Goal: Communication & Community: Answer question/provide support

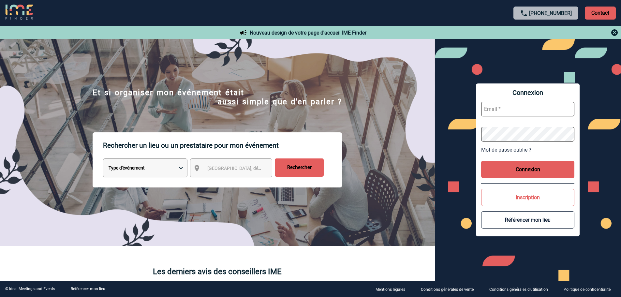
type input "broland@ime-groupe.com"
click at [504, 168] on button "Connexion" at bounding box center [527, 169] width 93 height 17
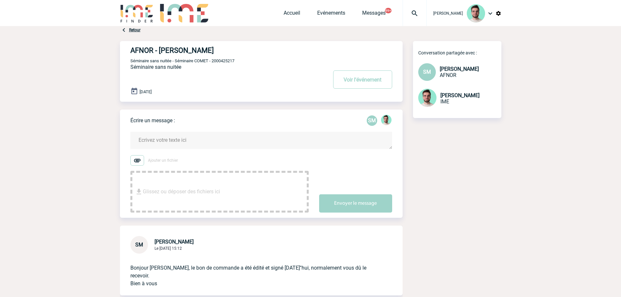
click at [403, 11] on img at bounding box center [414, 13] width 23 height 8
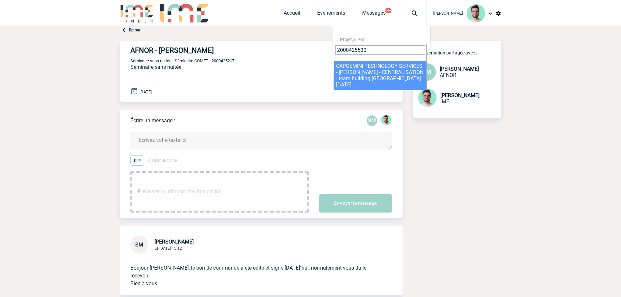
type input "2000425530"
select select "25031"
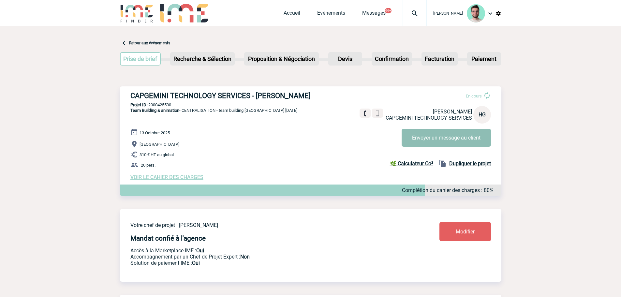
click at [433, 136] on button "Envoyer un message au client" at bounding box center [445, 138] width 89 height 18
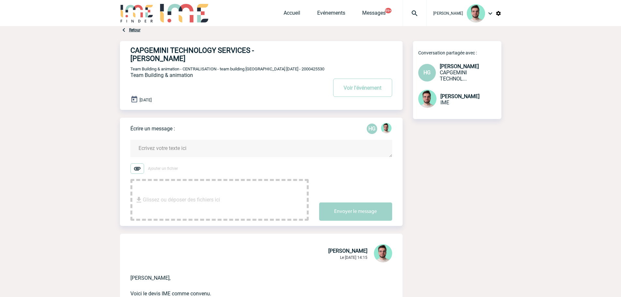
click at [402, 21] on div at bounding box center [414, 13] width 24 height 26
type input "2000425749"
select select "25250"
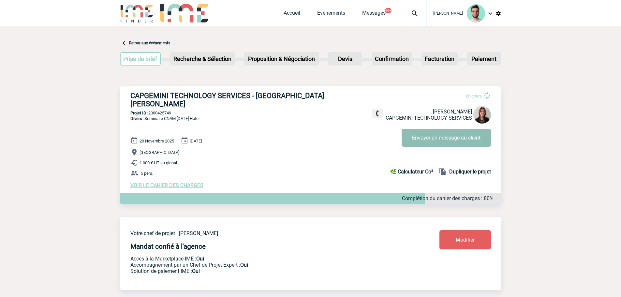
click at [420, 131] on button "Envoyer un message au client" at bounding box center [445, 138] width 89 height 18
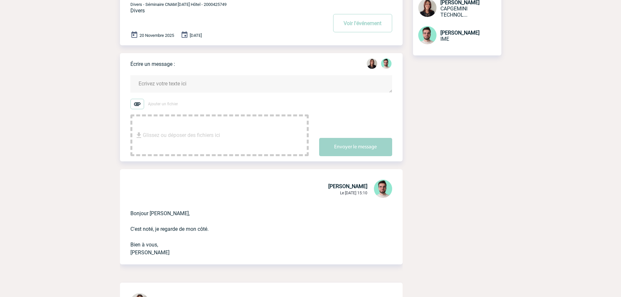
scroll to position [98, 0]
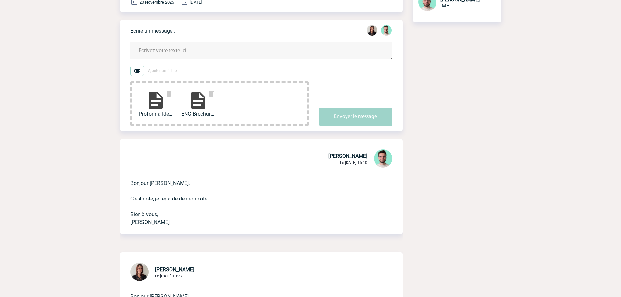
click at [210, 42] on textarea at bounding box center [261, 50] width 262 height 17
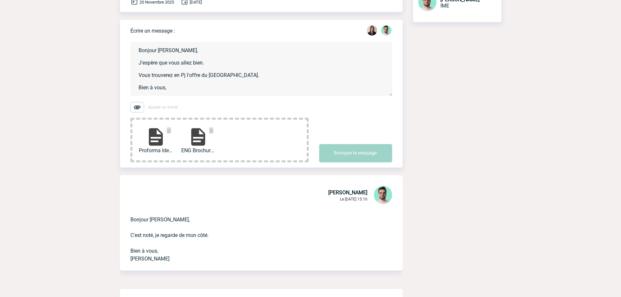
scroll to position [1, 0]
type textarea "Bonjour [PERSON_NAME], J'espère que vous allez bien. Vous trouverez en Pj l'off…"
click at [367, 147] on button "Envoyer le message" at bounding box center [355, 153] width 73 height 18
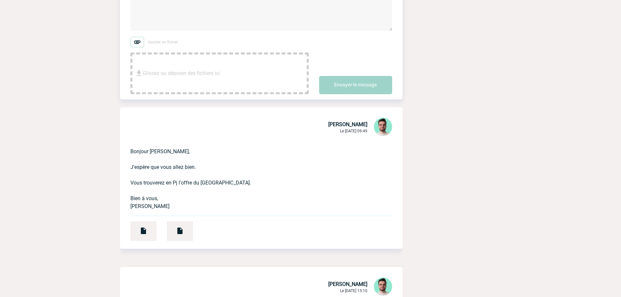
scroll to position [0, 0]
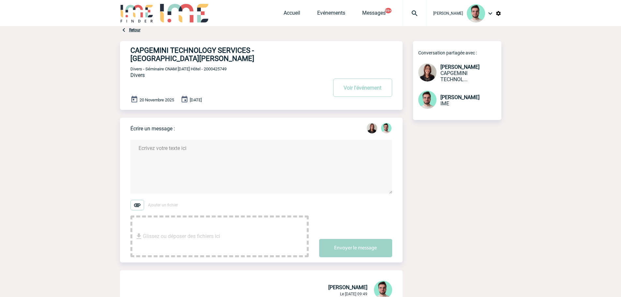
click at [417, 16] on img at bounding box center [414, 13] width 23 height 8
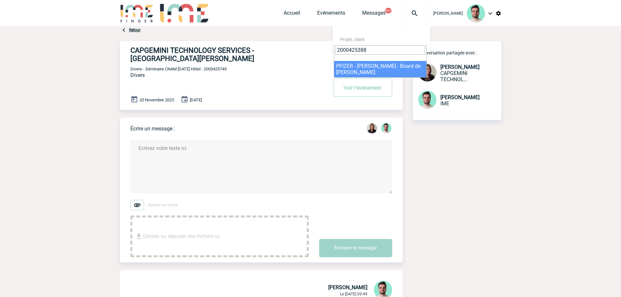
type input "2000425388"
select select "24889"
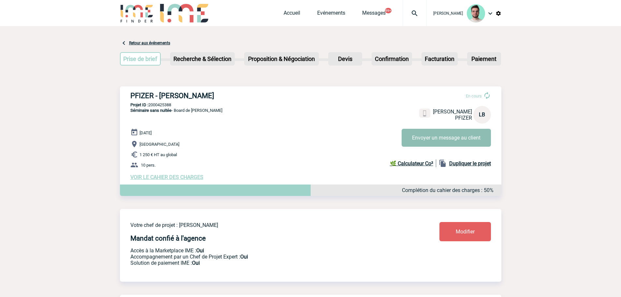
click at [431, 133] on button "Envoyer un message au client" at bounding box center [445, 138] width 89 height 18
click at [161, 103] on p "Projet ID : 2000425388" at bounding box center [310, 104] width 381 height 5
copy p "2000425388"
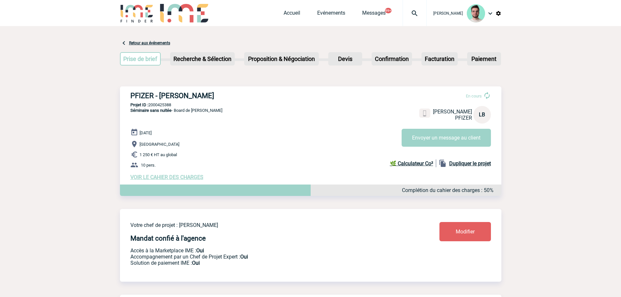
copy p "2000425388"
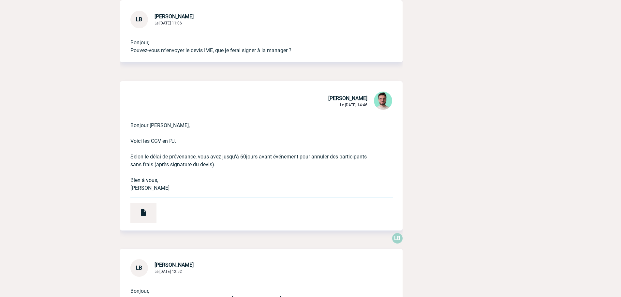
scroll to position [228, 0]
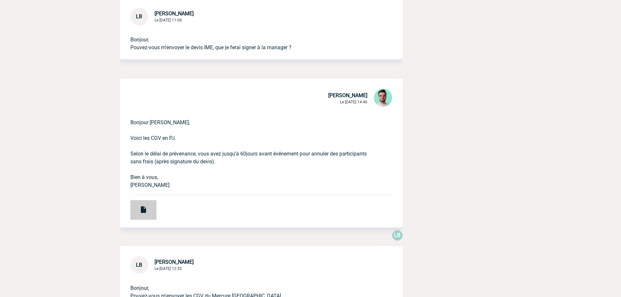
click at [155, 216] on div at bounding box center [143, 210] width 26 height 20
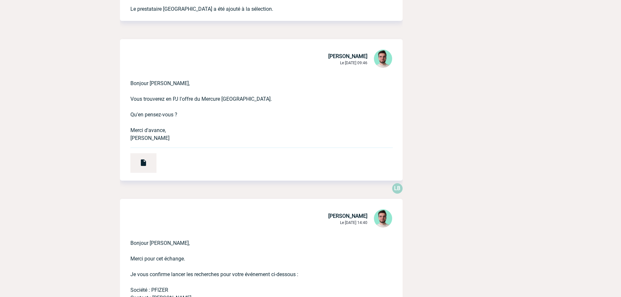
scroll to position [1108, 0]
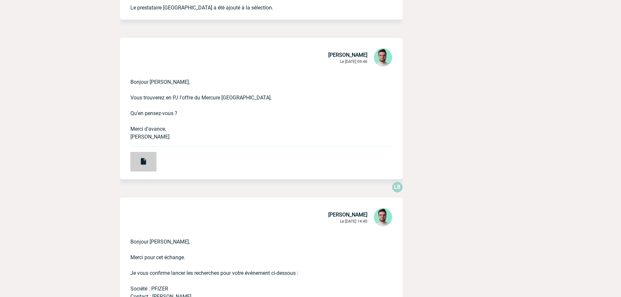
click at [149, 167] on div at bounding box center [143, 162] width 26 height 20
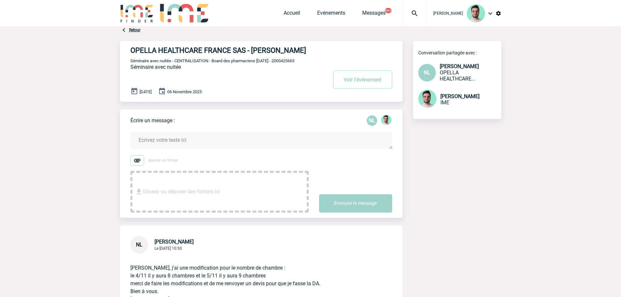
click at [294, 60] on span "Séminaire avec nuitée - CENTRALISATION - Board des pharmaciens [DATE] - 2000425…" at bounding box center [212, 60] width 164 height 5
copy span "2000425663"
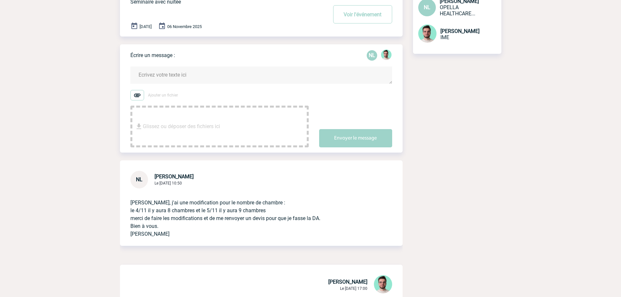
drag, startPoint x: 129, startPoint y: 209, endPoint x: 296, endPoint y: 211, distance: 166.8
click at [296, 211] on div "bonjour Benjamin, j'ai une modification pour le nombre de chambre : le 4/11 il …" at bounding box center [261, 216] width 282 height 57
copy p "le 4/11 il y aura 8 chambres et le 5/11 il y aura 9 chambres"
click at [179, 78] on textarea at bounding box center [261, 74] width 262 height 17
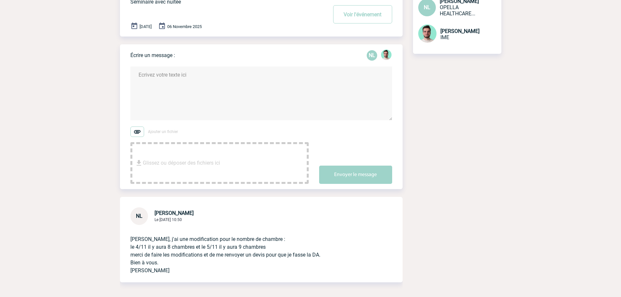
type textarea "N"
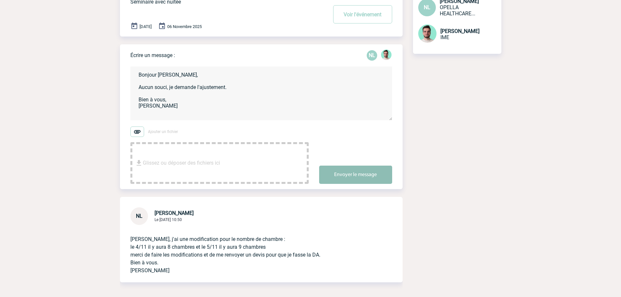
type textarea "Bonjour Nadia, Aucun souci, je demande l'ajustement. Bien à vous, Benjamin"
click at [362, 172] on button "Envoyer le message" at bounding box center [355, 174] width 73 height 18
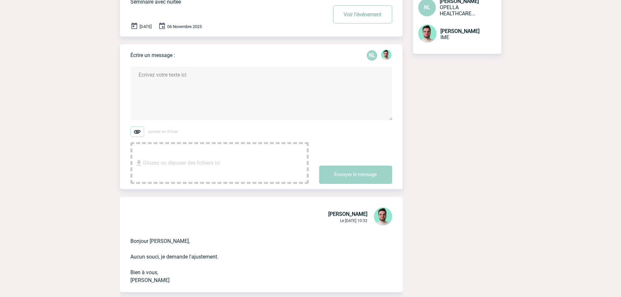
click at [356, 22] on button "Voir l'événement" at bounding box center [362, 14] width 59 height 18
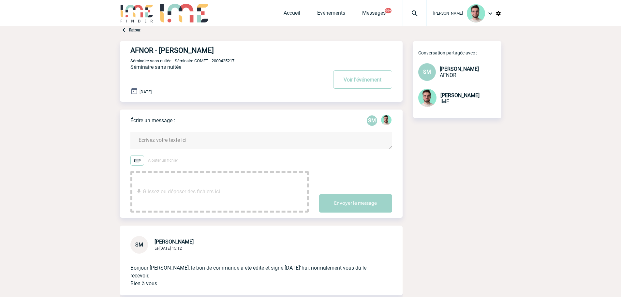
click at [234, 143] on textarea at bounding box center [261, 140] width 262 height 17
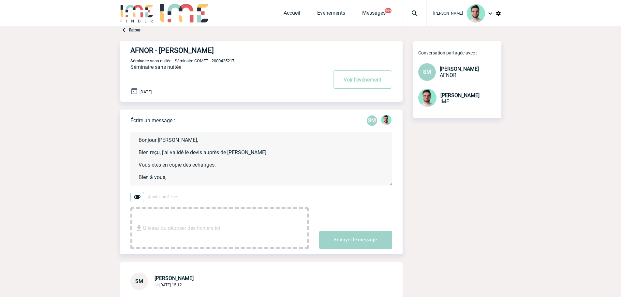
scroll to position [1, 0]
type textarea "Bonjour [PERSON_NAME], Bien reçu, j'ai validé le devis auprès de [PERSON_NAME].…"
click at [346, 241] on button "Envoyer le message" at bounding box center [355, 240] width 73 height 18
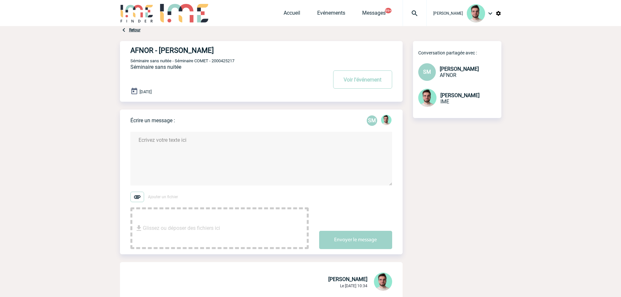
click at [412, 12] on img at bounding box center [414, 13] width 23 height 8
type input "2000425445"
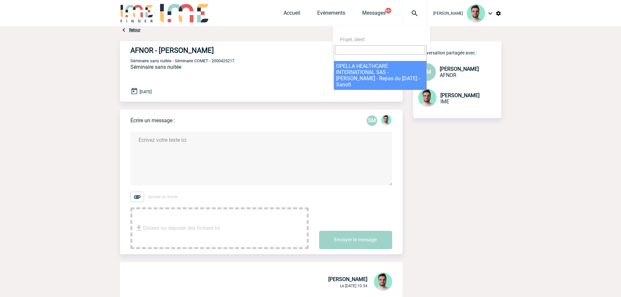
select select "24946"
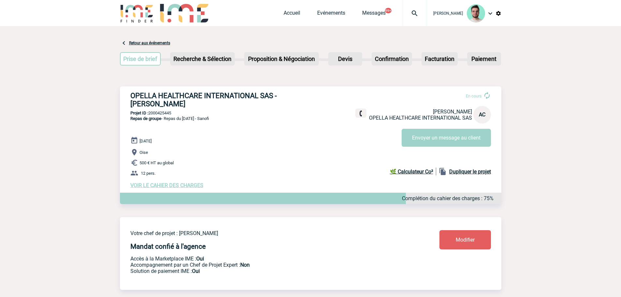
click at [433, 12] on span "[PERSON_NAME]" at bounding box center [448, 13] width 30 height 5
click at [416, 13] on img at bounding box center [414, 13] width 23 height 8
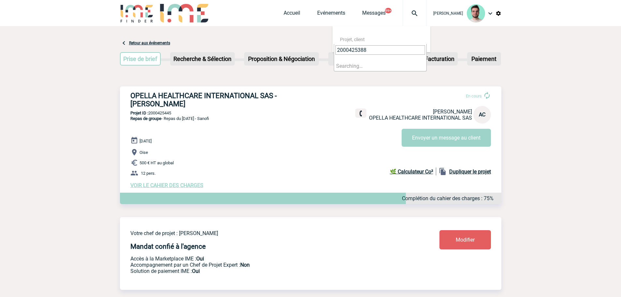
type input "2000425388"
select select "24889"
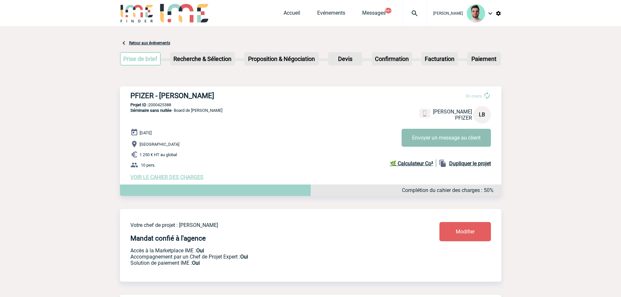
click at [447, 137] on button "Envoyer un message au client" at bounding box center [445, 138] width 89 height 18
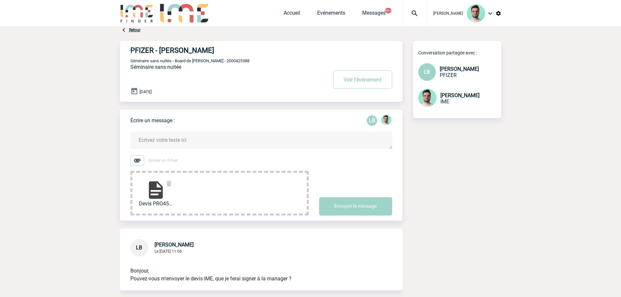
click at [187, 144] on textarea at bounding box center [261, 140] width 262 height 17
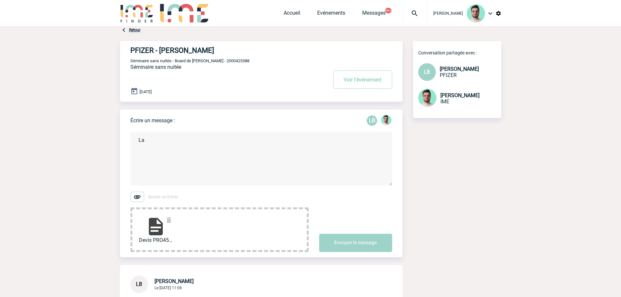
type textarea "L"
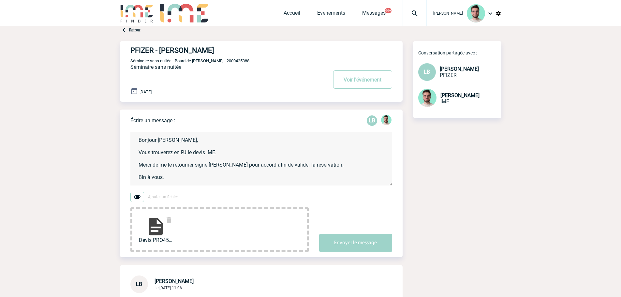
scroll to position [1, 0]
type textarea "Bonjour Laurence, Vous trouverez en PJ le devis IME. Merci de me le retourner s…"
click at [333, 245] on button "Envoyer le message" at bounding box center [355, 243] width 73 height 18
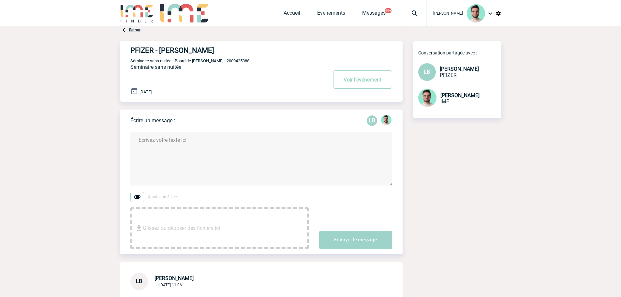
scroll to position [0, 0]
click at [212, 63] on span "Séminaire sans nuitée - Board de Gaëlle - 2000425388" at bounding box center [189, 60] width 119 height 5
click at [214, 62] on span "Séminaire sans nuitée - Board de Gaëlle - 2000425388" at bounding box center [189, 60] width 119 height 5
copy span "2000425388"
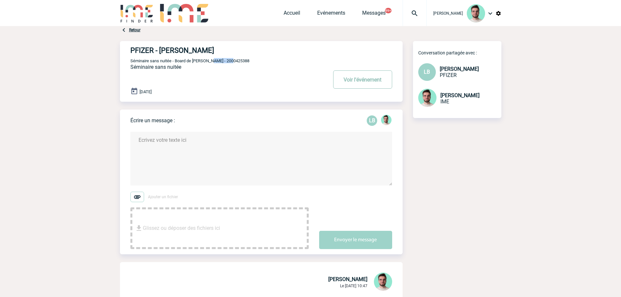
click at [382, 84] on button "Voir l'événement" at bounding box center [362, 79] width 59 height 18
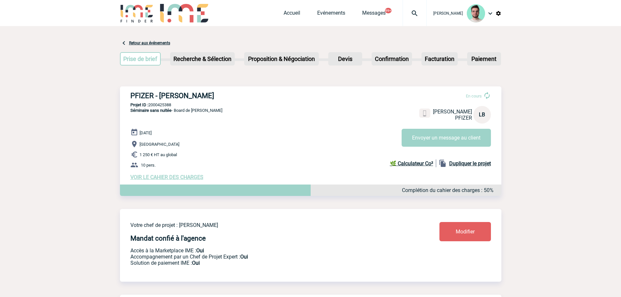
click at [291, 5] on div "Accueil Evénements Messages 99+ Projet, client Projet, client" at bounding box center [354, 13] width 143 height 26
click at [291, 8] on div "Accueil Evénements Messages 99+ Projet, client Projet, client" at bounding box center [354, 13] width 143 height 26
click at [291, 13] on link "Accueil" at bounding box center [291, 14] width 17 height 9
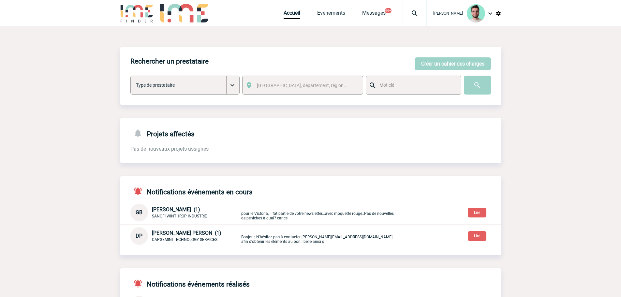
click at [409, 10] on img at bounding box center [414, 13] width 23 height 8
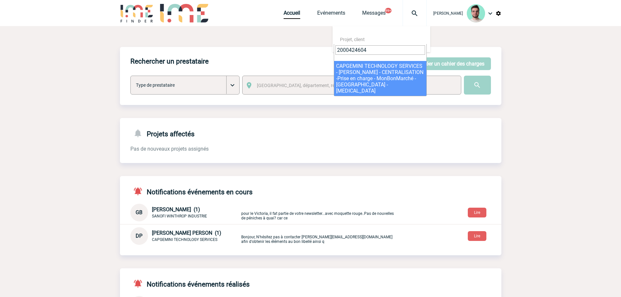
type input "2000424604"
select select "24105"
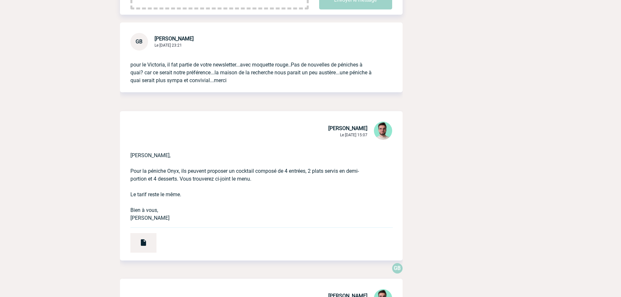
scroll to position [98, 0]
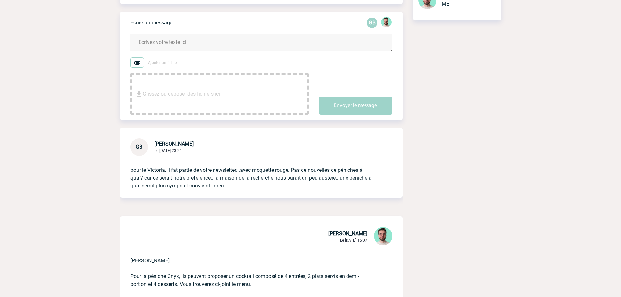
click at [167, 44] on textarea at bounding box center [261, 42] width 262 height 17
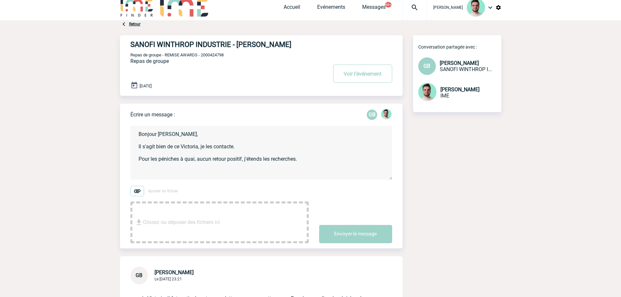
scroll to position [0, 0]
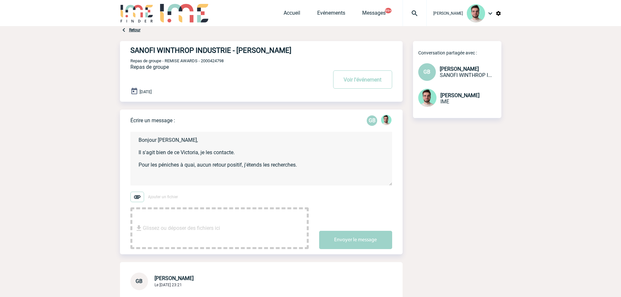
click at [223, 61] on span "Repas de groupe - REMISE AWARDS - 2000424798" at bounding box center [176, 60] width 93 height 5
click at [217, 62] on span "Repas de groupe - REMISE AWARDS - 2000424798" at bounding box center [176, 60] width 93 height 5
copy span "2000424798"
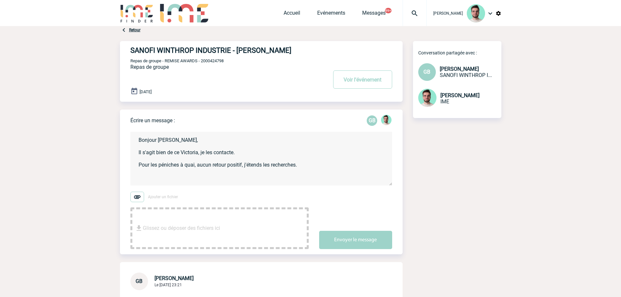
click at [213, 176] on textarea "Bonjour [PERSON_NAME], Il s'agit bien de ce Victoria, je les contacte. Pour les…" at bounding box center [261, 159] width 262 height 54
click at [309, 165] on textarea "Bonjour [PERSON_NAME], Il s'agit bien de ce Victoria, je les contacte. Pour les…" at bounding box center [261, 159] width 262 height 54
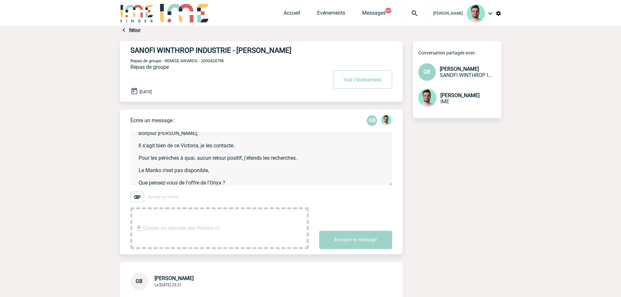
scroll to position [9, 0]
click at [223, 167] on textarea "Bonjour [PERSON_NAME], Il s'agit bien de ce Victoria, je les contacte. Pour les…" at bounding box center [261, 159] width 262 height 54
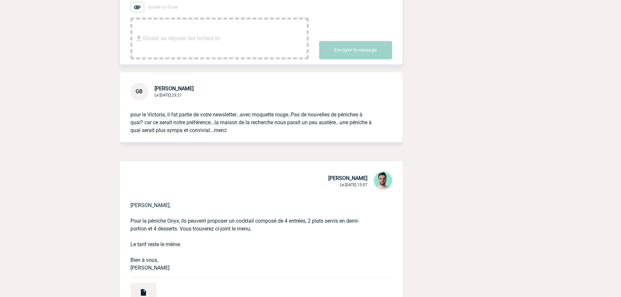
scroll to position [98, 0]
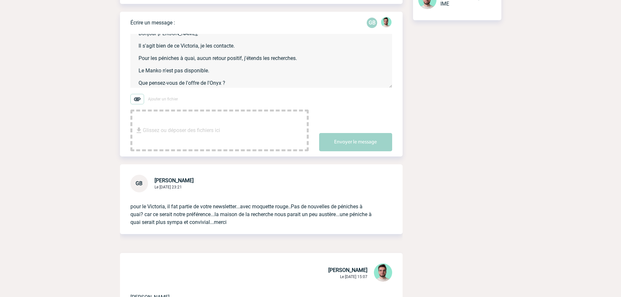
click at [245, 87] on textarea "Bonjour [PERSON_NAME], Il s'agit bien de ce Victoria, je les contacte. Pour les…" at bounding box center [261, 61] width 262 height 54
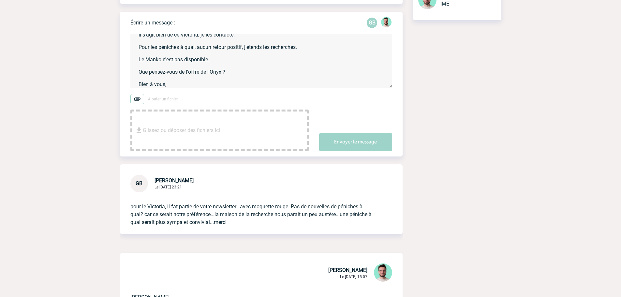
scroll to position [26, 0]
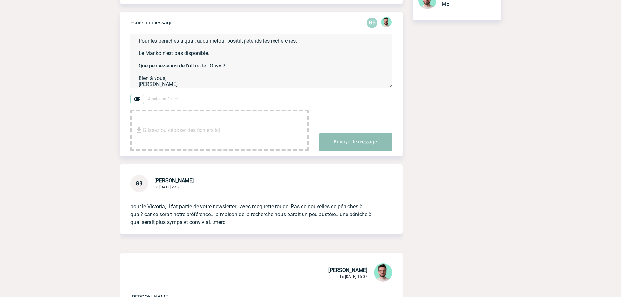
type textarea "Bonjour [PERSON_NAME], Il s'agit bien de ce Victoria, je les contacte. Pour les…"
click at [328, 135] on div "Envoyer le message" at bounding box center [360, 136] width 83 height 29
click at [332, 138] on button "Envoyer le message" at bounding box center [355, 142] width 73 height 18
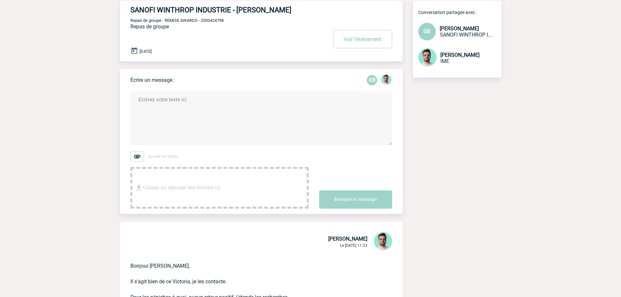
scroll to position [0, 0]
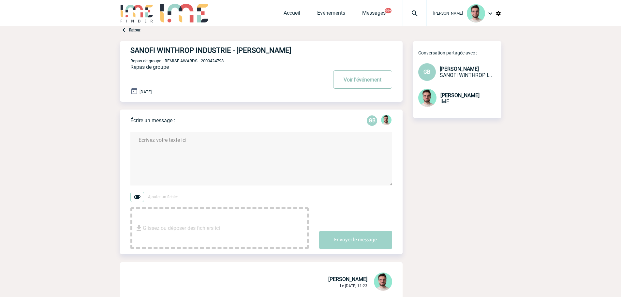
click at [350, 82] on button "Voir l'événement" at bounding box center [362, 79] width 59 height 18
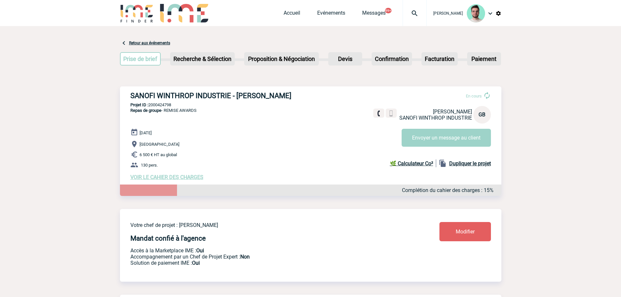
click at [410, 23] on div at bounding box center [414, 13] width 24 height 26
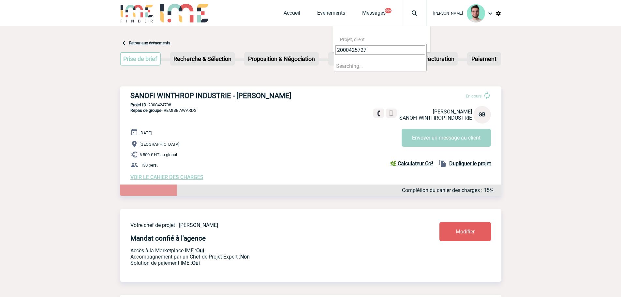
type input "2000425727"
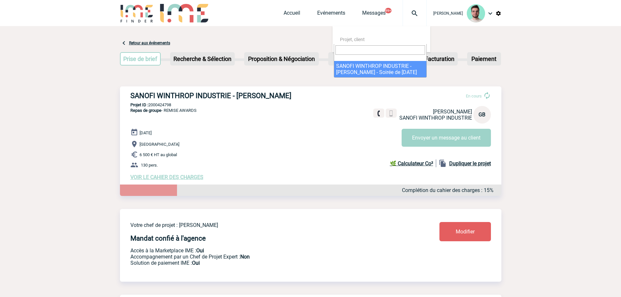
select select "25228"
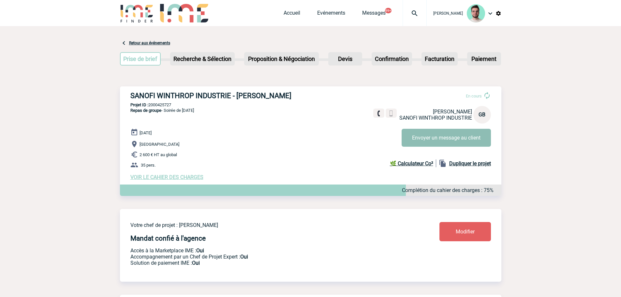
click at [422, 143] on button "Envoyer un message au client" at bounding box center [445, 138] width 89 height 18
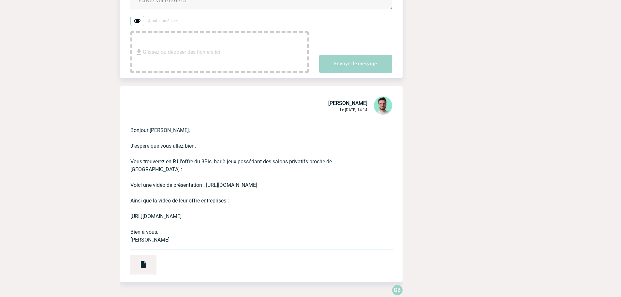
scroll to position [33, 0]
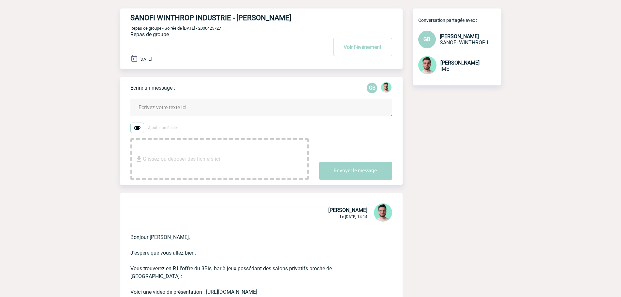
click at [195, 104] on textarea at bounding box center [261, 107] width 262 height 17
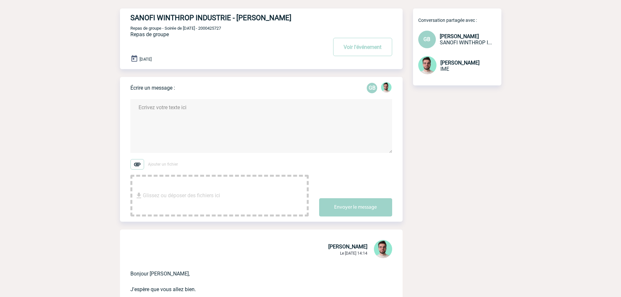
type textarea "B"
click at [179, 133] on textarea "Bonjour Geoffroy, Vous trouverez en PJ deux établissements du Groupe Bertrand, …" at bounding box center [261, 126] width 262 height 54
paste textarea "AU PIED DE COCHON, Découvrez Au Pied de Cochon, institution parisienne depuis 1…"
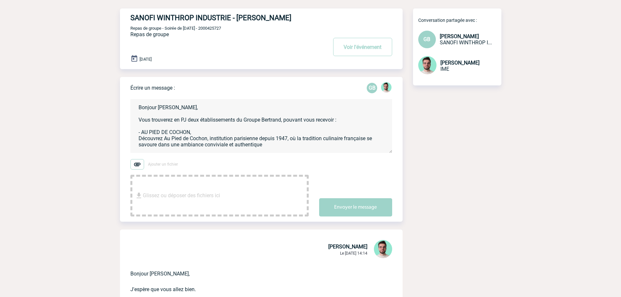
scroll to position [1, 0]
paste textarea "https://evenement.groupe-bertrand.com/lieux/au-pied-de-cochon/"
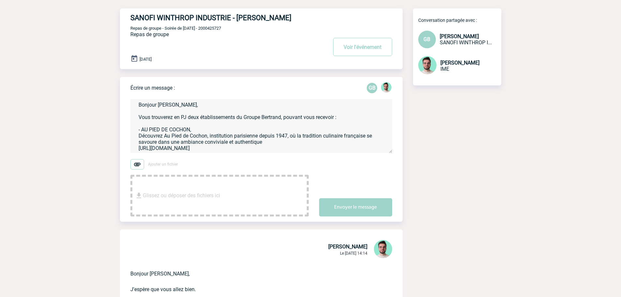
click at [176, 149] on textarea "Bonjour Geoffroy, Vous trouverez en PJ deux établissements du Groupe Bertrand, …" at bounding box center [261, 126] width 262 height 54
paste textarea "Nous vous proposons la Privatisation d’un salon, Privatisable pour un montant d…"
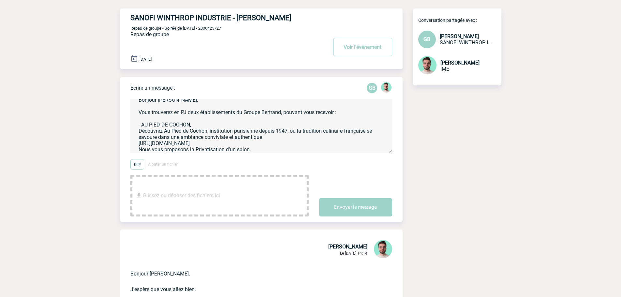
scroll to position [20, 0]
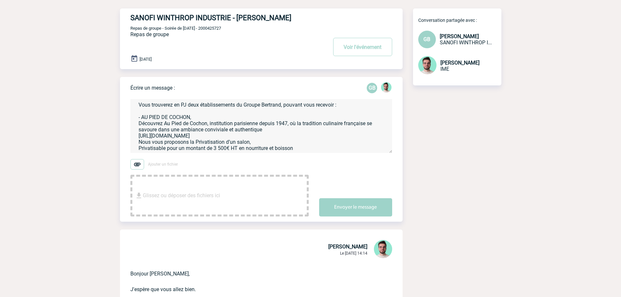
click at [136, 113] on textarea "Bonjour Geoffroy, Vous trouverez en PJ deux établissements du Groupe Bertrand, …" at bounding box center [261, 126] width 262 height 54
click at [307, 145] on textarea "Bonjour Geoffroy, Vous trouverez en PJ deux établissements du Groupe Bertrand, …" at bounding box center [261, 126] width 262 height 54
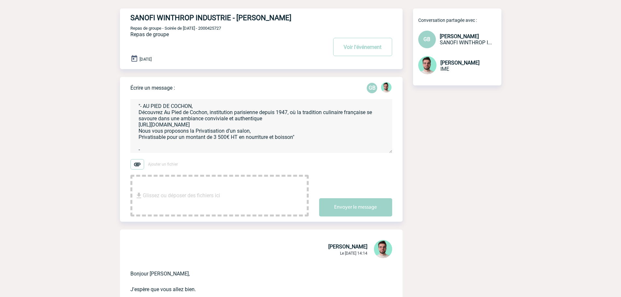
paste textarea "SIR WINSTON, Sir Winston, pub chic au style colonial, vous accueille à deux pas…"
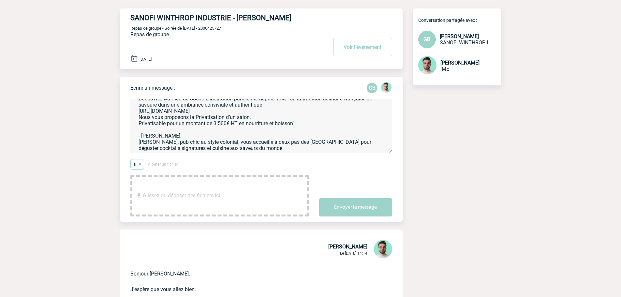
click at [154, 148] on textarea "Bonjour Geoffroy, Vous trouverez en PJ deux établissements du Groupe Bertrand, …" at bounding box center [261, 126] width 262 height 54
paste textarea "Nous vous proposons la Privatisation du jardin d’hiver, Privatisable pour un mo…"
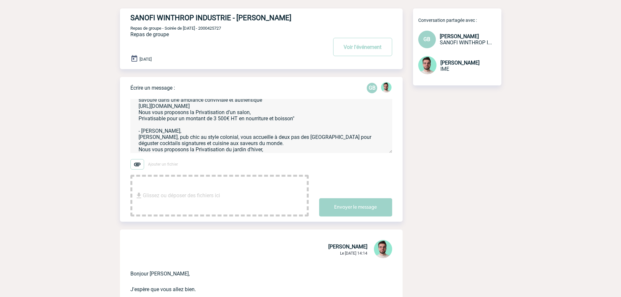
scroll to position [57, 0]
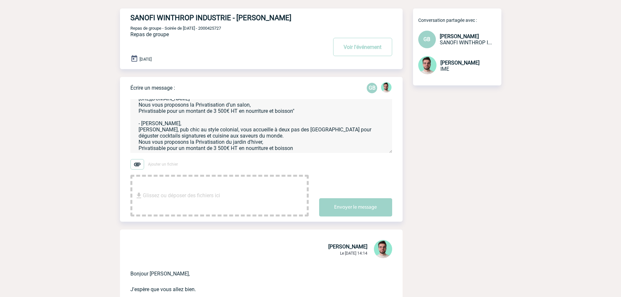
paste textarea "https://evenement.groupe-bertrand.com/lieux/sirwinston/"
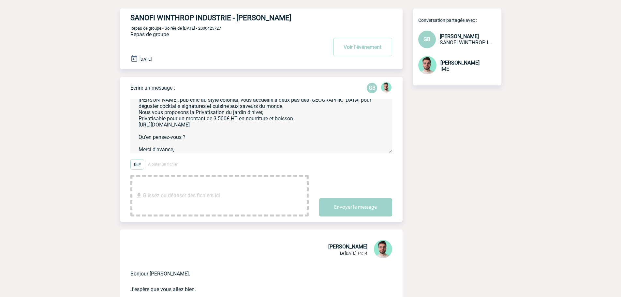
scroll to position [88, 0]
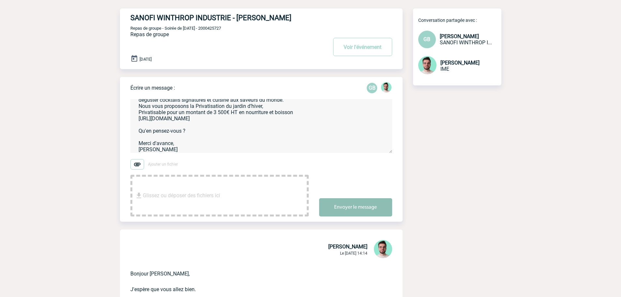
type textarea "Bonjour Geoffroy, Vous trouverez en PJ deux établissements du Groupe Bertrand, …"
click at [369, 209] on button "Envoyer le message" at bounding box center [355, 207] width 73 height 18
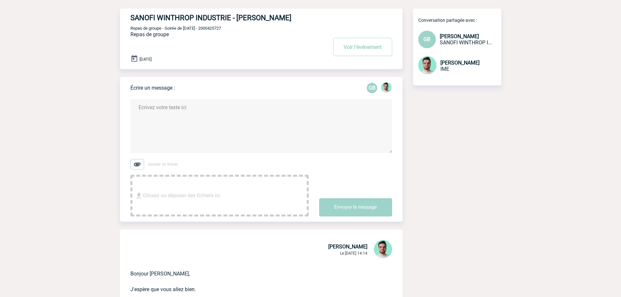
scroll to position [0, 0]
click at [372, 54] on button "Voir l'événement" at bounding box center [362, 47] width 59 height 18
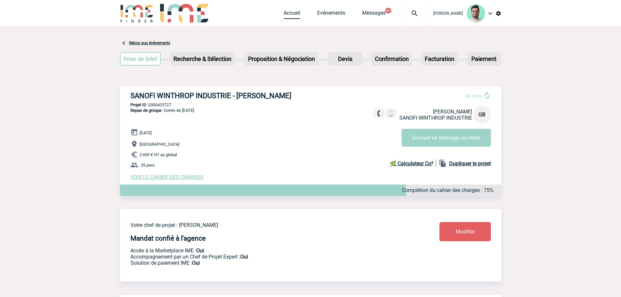
click at [293, 11] on link "Accueil" at bounding box center [291, 14] width 17 height 9
